Goal: Task Accomplishment & Management: Use online tool/utility

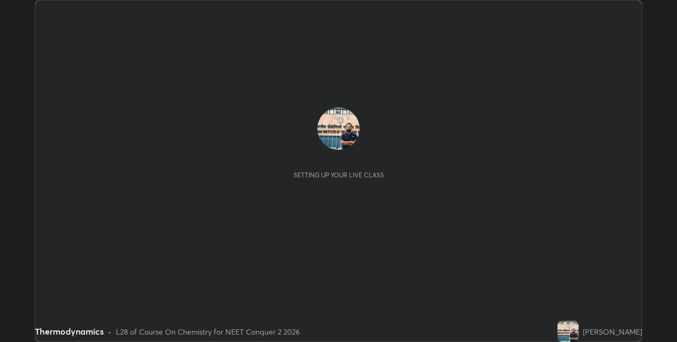
scroll to position [342, 677]
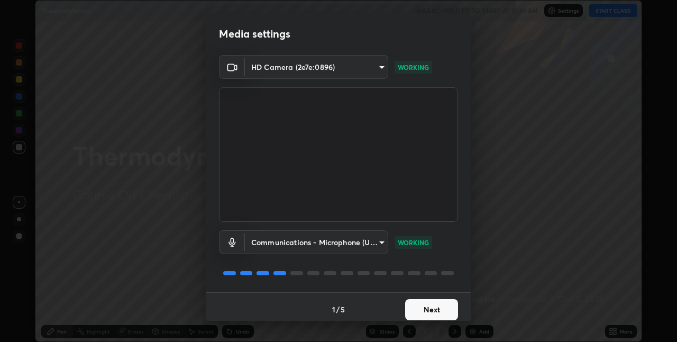
click at [436, 309] on button "Next" at bounding box center [431, 309] width 53 height 21
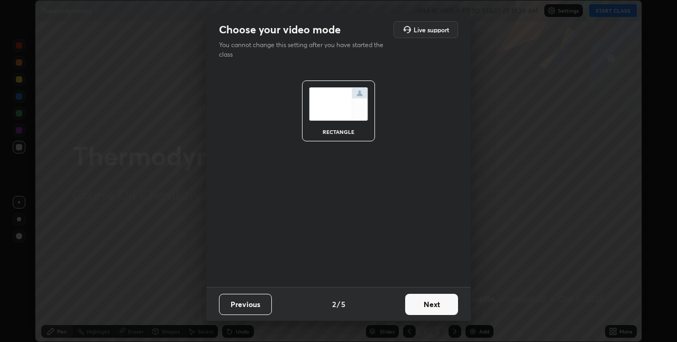
click at [441, 305] on button "Next" at bounding box center [431, 304] width 53 height 21
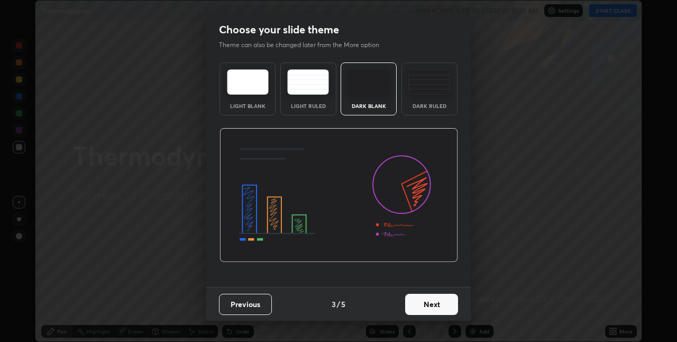
click at [442, 305] on button "Next" at bounding box center [431, 304] width 53 height 21
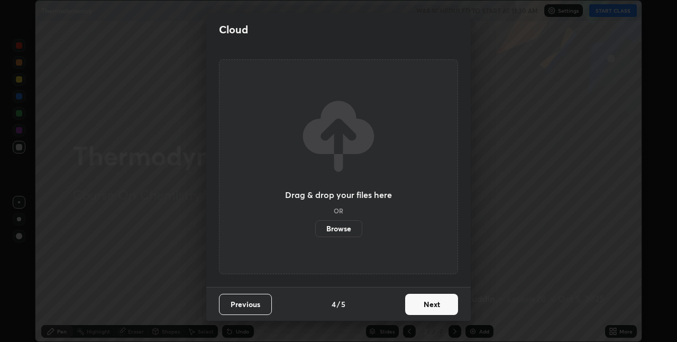
click at [442, 304] on button "Next" at bounding box center [431, 304] width 53 height 21
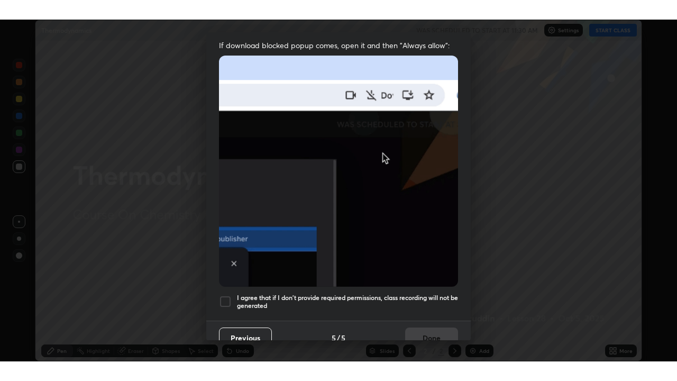
scroll to position [221, 0]
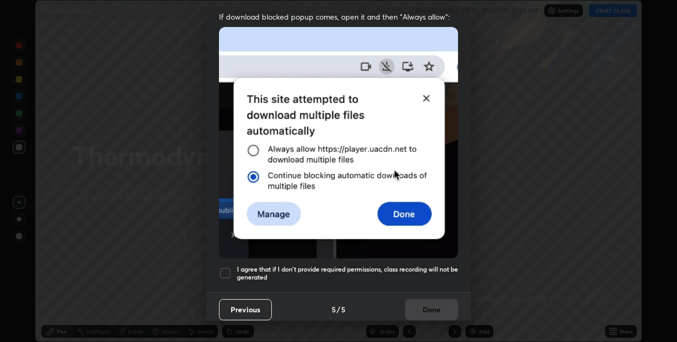
click at [227, 268] on div at bounding box center [225, 273] width 13 height 13
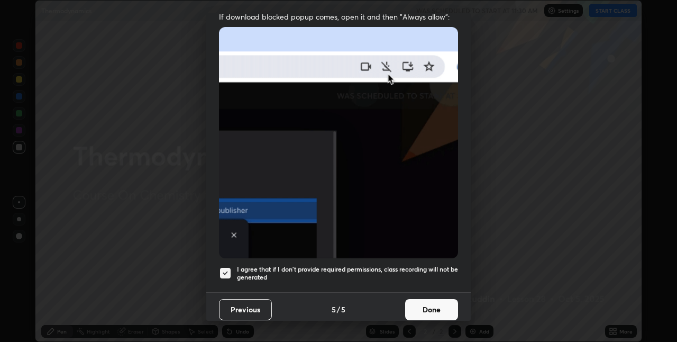
click at [432, 301] on button "Done" at bounding box center [431, 309] width 53 height 21
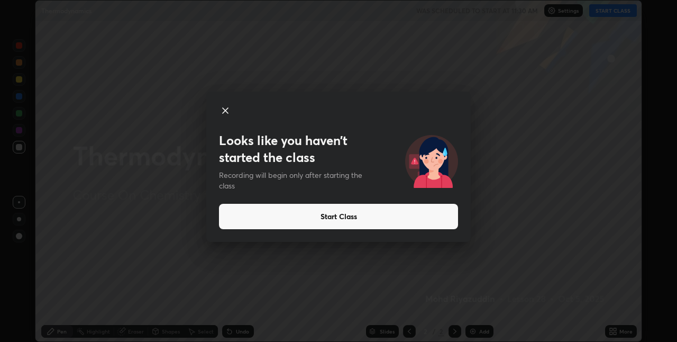
click at [226, 112] on icon at bounding box center [225, 110] width 5 height 5
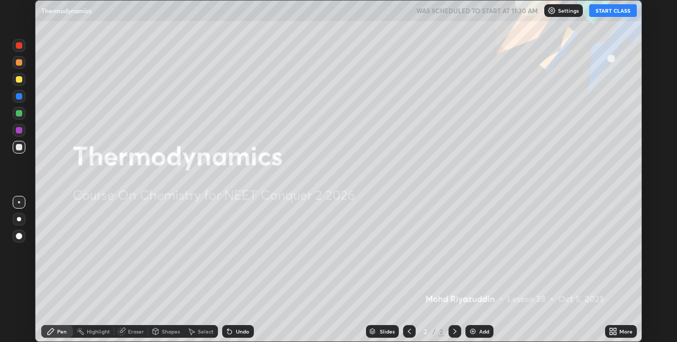
click at [598, 13] on button "START CLASS" at bounding box center [613, 10] width 48 height 13
click at [470, 333] on img at bounding box center [473, 331] width 8 height 8
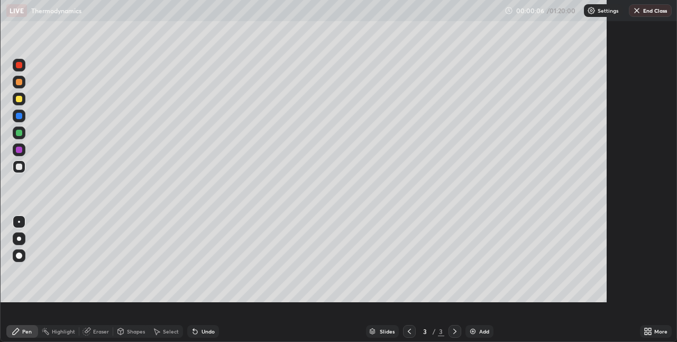
scroll to position [381, 677]
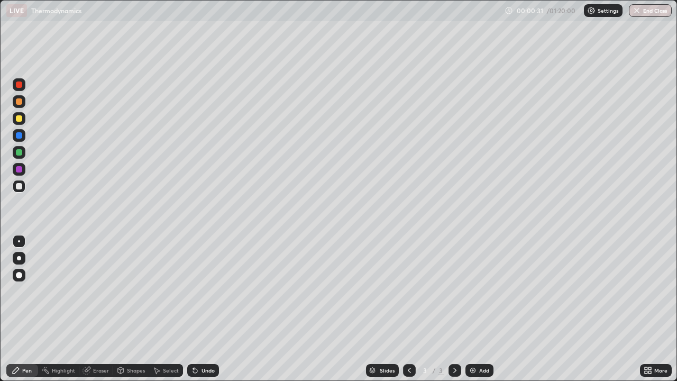
click at [195, 341] on icon at bounding box center [195, 371] width 4 height 4
click at [21, 137] on div at bounding box center [19, 135] width 6 height 6
click at [20, 186] on div at bounding box center [19, 186] width 6 height 6
click at [21, 170] on div at bounding box center [19, 169] width 6 height 6
click at [472, 341] on img at bounding box center [473, 370] width 8 height 8
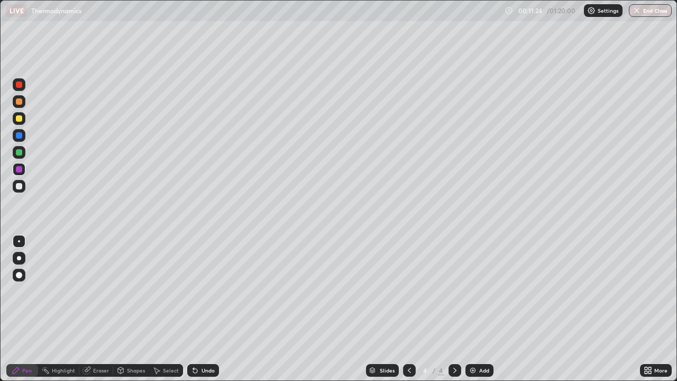
click at [20, 187] on div at bounding box center [19, 186] width 6 height 6
click at [197, 341] on icon at bounding box center [195, 370] width 8 height 8
click at [193, 341] on icon at bounding box center [195, 371] width 4 height 4
click at [197, 341] on icon at bounding box center [195, 370] width 8 height 8
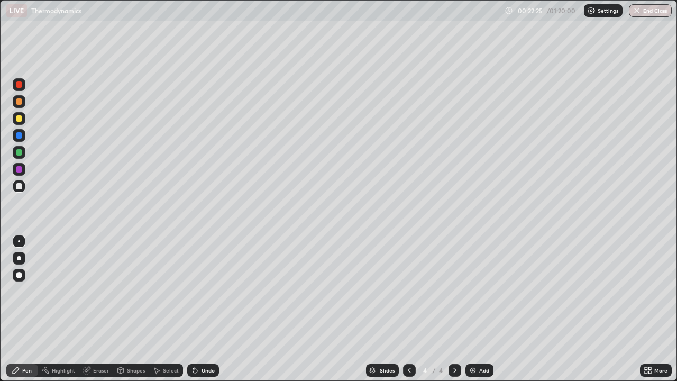
click at [472, 341] on img at bounding box center [473, 370] width 8 height 8
click at [195, 341] on icon at bounding box center [195, 371] width 4 height 4
click at [194, 341] on icon at bounding box center [195, 371] width 4 height 4
click at [198, 341] on div "Undo" at bounding box center [203, 370] width 32 height 13
click at [469, 341] on img at bounding box center [473, 370] width 8 height 8
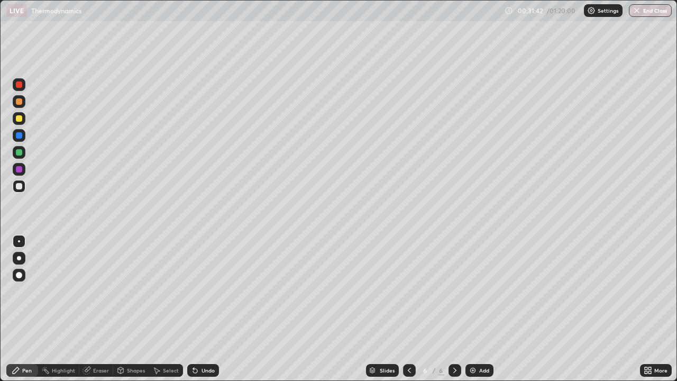
click at [22, 120] on div at bounding box center [19, 118] width 6 height 6
click at [93, 341] on div "Eraser" at bounding box center [101, 370] width 16 height 5
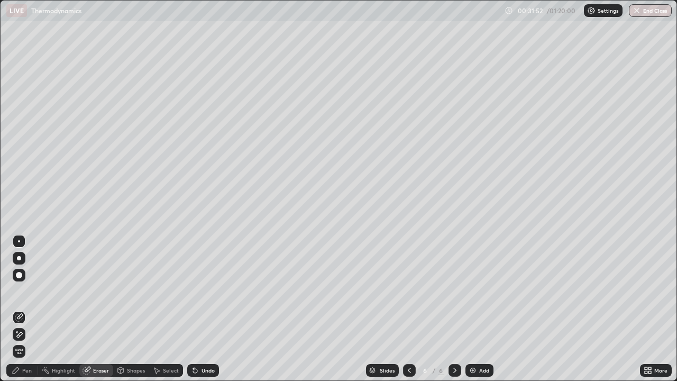
click at [27, 341] on div "Pen" at bounding box center [27, 370] width 10 height 5
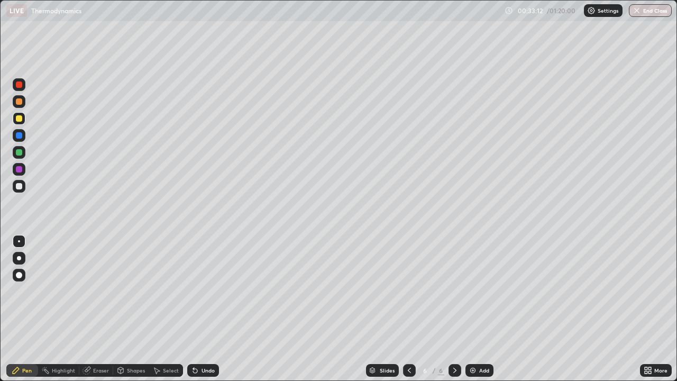
click at [98, 341] on div "Eraser" at bounding box center [101, 370] width 16 height 5
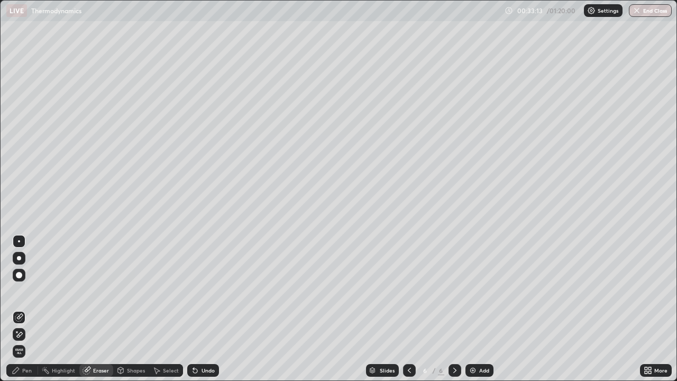
click at [21, 334] on icon at bounding box center [19, 334] width 8 height 9
click at [26, 341] on div "Pen" at bounding box center [27, 370] width 10 height 5
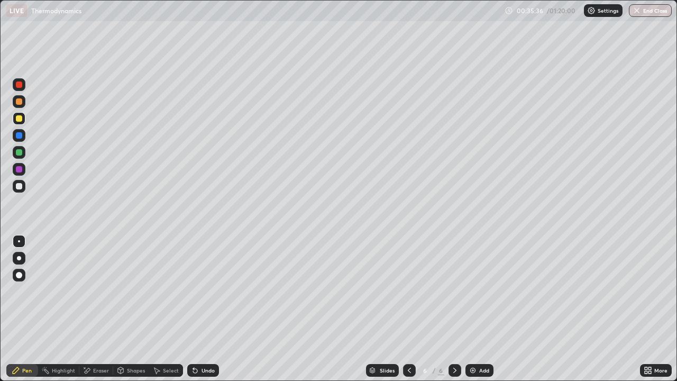
click at [473, 341] on img at bounding box center [473, 370] width 8 height 8
click at [18, 188] on div at bounding box center [19, 186] width 6 height 6
click at [195, 341] on icon at bounding box center [195, 371] width 4 height 4
click at [198, 341] on icon at bounding box center [195, 370] width 8 height 8
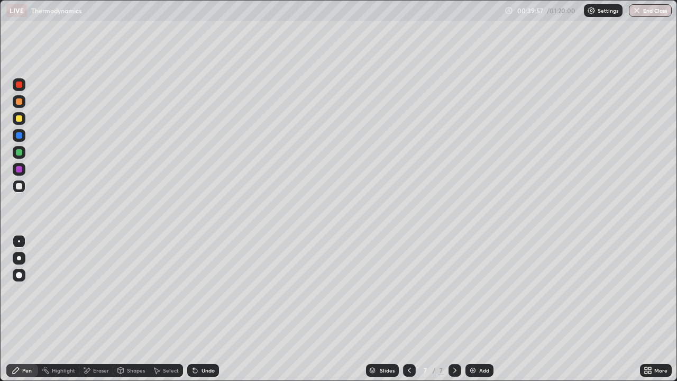
click at [98, 341] on div "Eraser" at bounding box center [101, 370] width 16 height 5
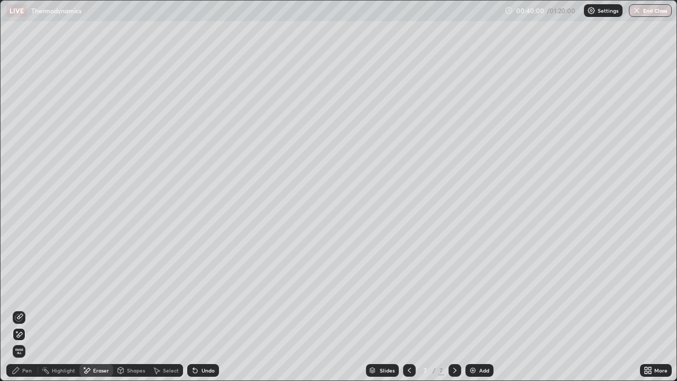
click at [30, 341] on div "Pen" at bounding box center [27, 370] width 10 height 5
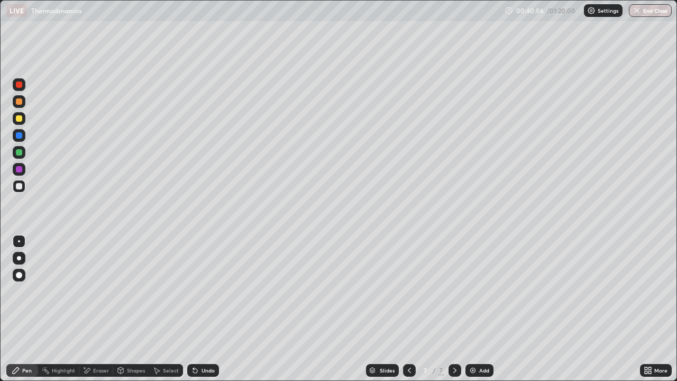
click at [477, 341] on div "Add" at bounding box center [479, 370] width 28 height 13
click at [18, 118] on div at bounding box center [19, 118] width 6 height 6
click at [20, 154] on div at bounding box center [19, 152] width 6 height 6
click at [23, 118] on div at bounding box center [19, 118] width 13 height 13
click at [20, 184] on div at bounding box center [19, 186] width 6 height 6
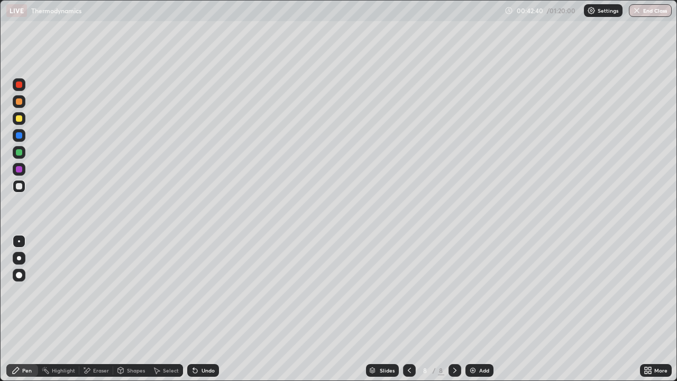
click at [193, 341] on icon at bounding box center [195, 371] width 4 height 4
click at [19, 120] on div at bounding box center [19, 118] width 6 height 6
click at [20, 153] on div at bounding box center [19, 152] width 6 height 6
click at [21, 119] on div at bounding box center [19, 118] width 6 height 6
click at [19, 189] on div at bounding box center [19, 186] width 6 height 6
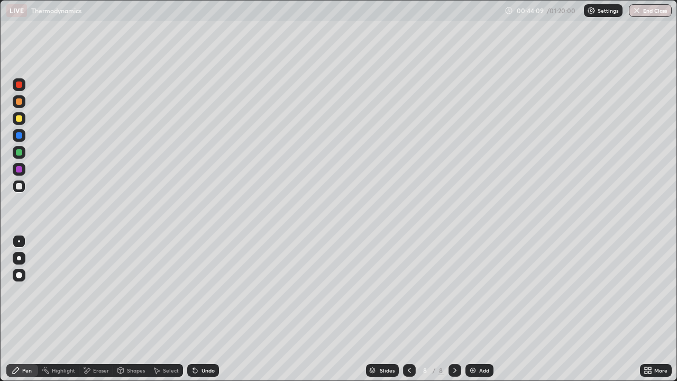
click at [21, 136] on div at bounding box center [19, 135] width 6 height 6
click at [191, 341] on icon at bounding box center [195, 370] width 8 height 8
click at [197, 341] on icon at bounding box center [195, 370] width 8 height 8
click at [21, 118] on div at bounding box center [19, 118] width 6 height 6
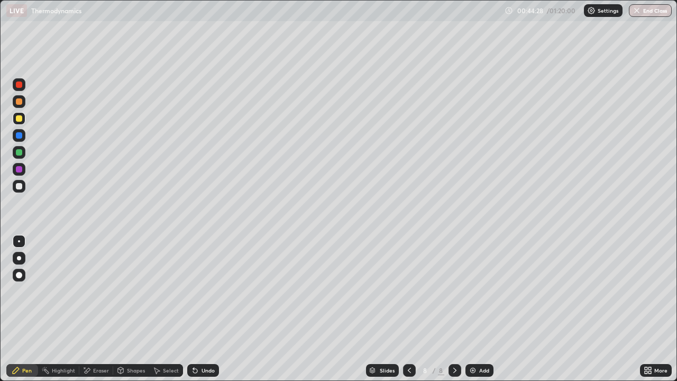
click at [21, 153] on div at bounding box center [19, 152] width 6 height 6
click at [20, 118] on div at bounding box center [19, 118] width 6 height 6
click at [197, 341] on icon at bounding box center [195, 370] width 8 height 8
click at [20, 155] on div at bounding box center [19, 152] width 6 height 6
click at [127, 341] on div "Shapes" at bounding box center [136, 370] width 18 height 5
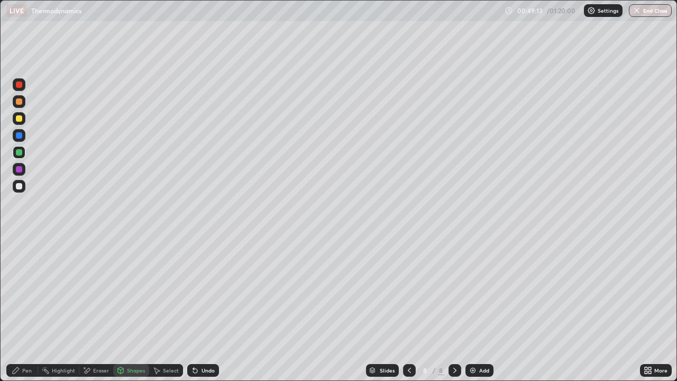
click at [97, 341] on div "Eraser" at bounding box center [101, 370] width 16 height 5
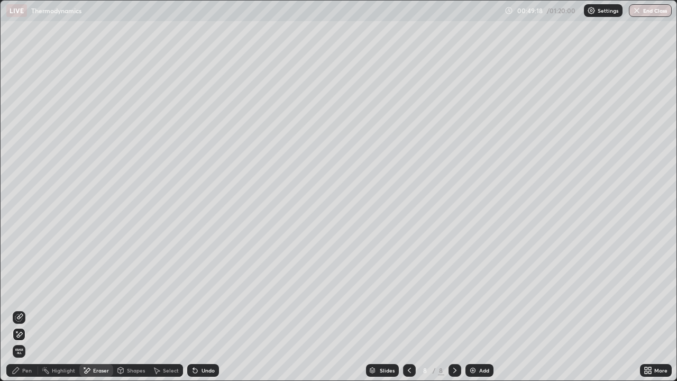
click at [25, 341] on div "Pen" at bounding box center [27, 370] width 10 height 5
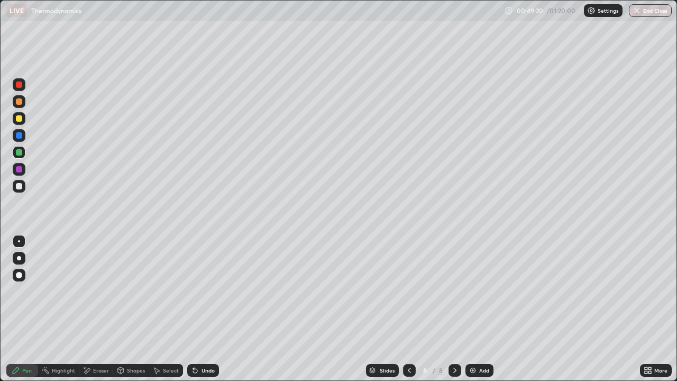
click at [20, 186] on div at bounding box center [19, 186] width 6 height 6
click at [472, 341] on img at bounding box center [473, 370] width 8 height 8
click at [23, 188] on div at bounding box center [19, 186] width 13 height 13
click at [18, 154] on div at bounding box center [19, 152] width 6 height 6
click at [19, 120] on div at bounding box center [19, 118] width 6 height 6
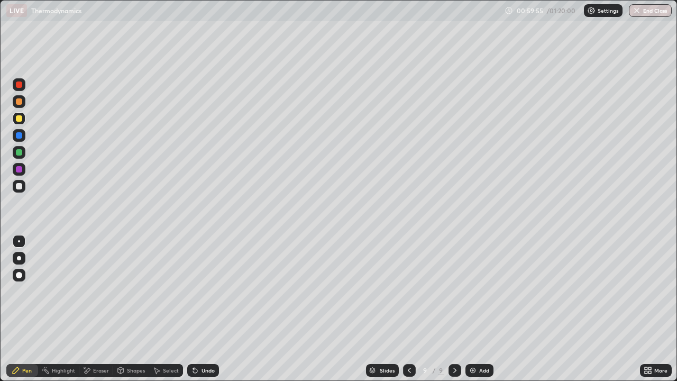
click at [194, 341] on icon at bounding box center [195, 371] width 4 height 4
click at [19, 186] on div at bounding box center [19, 186] width 6 height 6
click at [19, 187] on div at bounding box center [19, 186] width 6 height 6
click at [22, 190] on div at bounding box center [19, 186] width 13 height 13
click at [19, 119] on div at bounding box center [19, 118] width 6 height 6
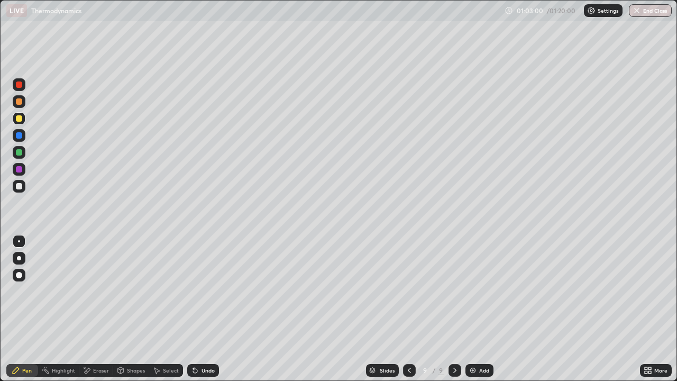
click at [21, 186] on div at bounding box center [19, 186] width 6 height 6
click at [474, 341] on img at bounding box center [473, 370] width 8 height 8
click at [469, 341] on img at bounding box center [473, 370] width 8 height 8
click at [97, 341] on div "Eraser" at bounding box center [101, 370] width 16 height 5
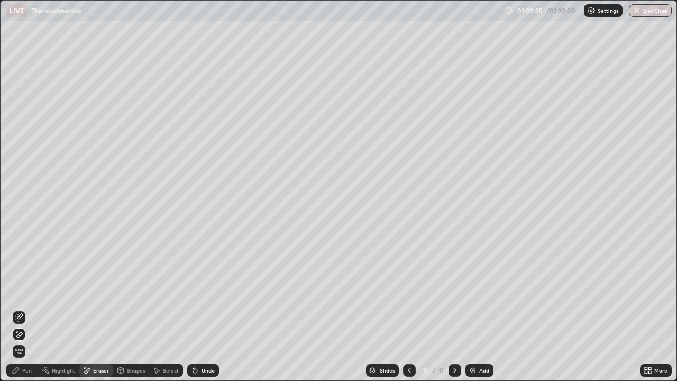
click at [23, 341] on span "Erase all" at bounding box center [19, 351] width 12 height 6
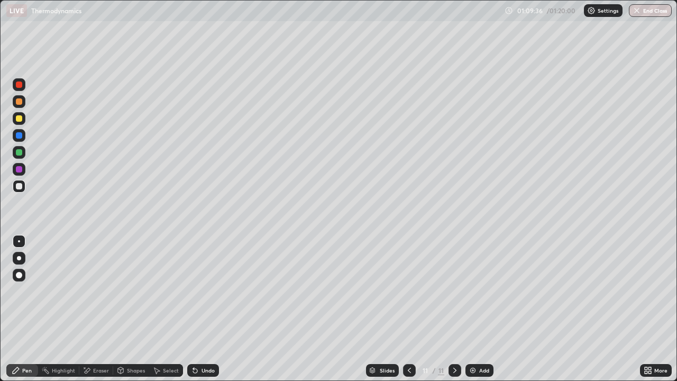
click at [31, 341] on div "Pen" at bounding box center [27, 370] width 10 height 5
click at [19, 120] on div at bounding box center [19, 118] width 6 height 6
click at [195, 341] on icon at bounding box center [195, 371] width 4 height 4
click at [194, 341] on icon at bounding box center [195, 371] width 4 height 4
click at [195, 341] on icon at bounding box center [195, 371] width 4 height 4
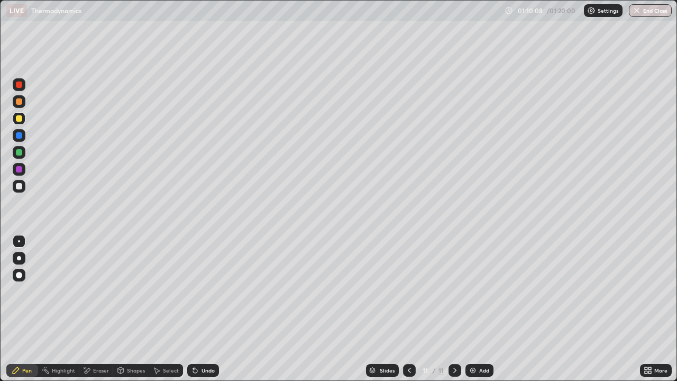
click at [194, 341] on icon at bounding box center [195, 371] width 4 height 4
click at [196, 341] on div "Undo" at bounding box center [203, 370] width 32 height 13
click at [195, 341] on icon at bounding box center [195, 370] width 8 height 8
click at [197, 341] on icon at bounding box center [195, 370] width 8 height 8
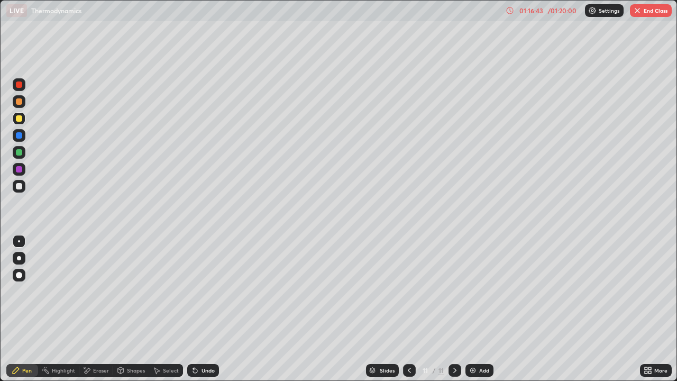
click at [472, 341] on img at bounding box center [473, 370] width 8 height 8
click at [194, 341] on icon at bounding box center [195, 371] width 4 height 4
click at [643, 13] on button "End Class" at bounding box center [651, 10] width 42 height 13
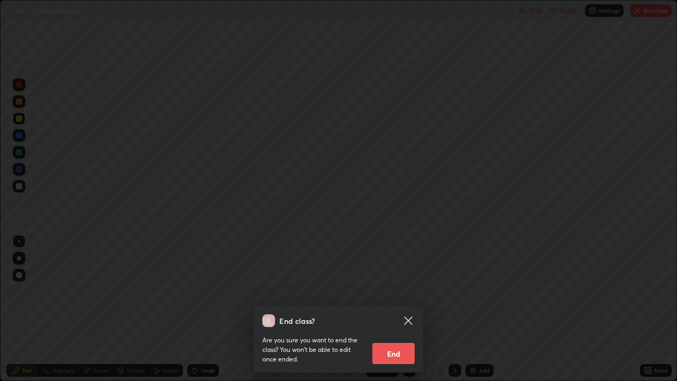
click at [410, 341] on button "End" at bounding box center [393, 353] width 42 height 21
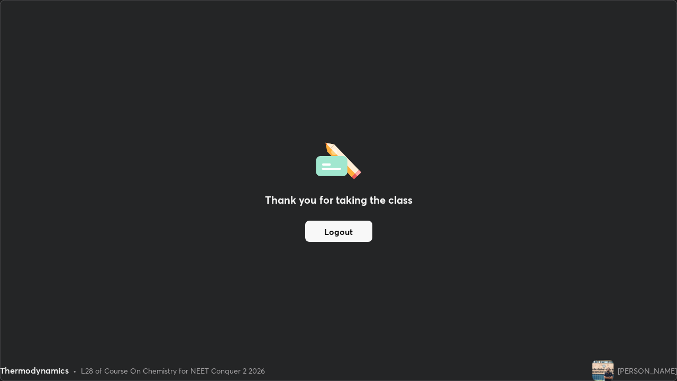
click at [358, 234] on button "Logout" at bounding box center [338, 231] width 67 height 21
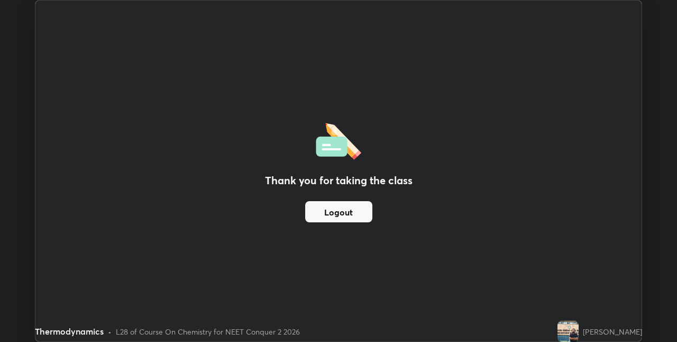
scroll to position [52553, 52218]
